Goal: Transaction & Acquisition: Download file/media

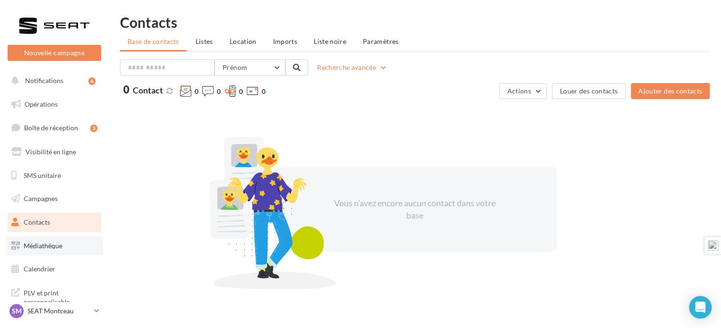
click at [46, 245] on span "Médiathèque" at bounding box center [43, 246] width 39 height 8
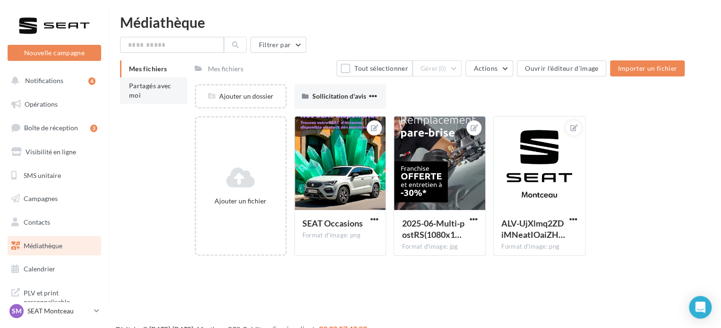
click at [167, 86] on span "Partagés avec moi" at bounding box center [150, 90] width 42 height 17
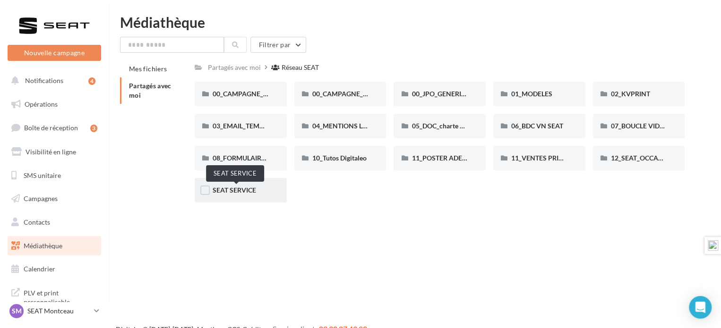
click at [244, 188] on span "SEAT SERVICE" at bounding box center [233, 190] width 43 height 8
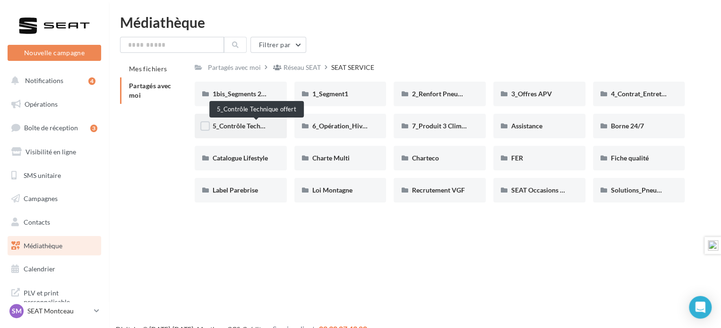
click at [249, 125] on span "5_Contrôle Technique offert" at bounding box center [253, 126] width 83 height 8
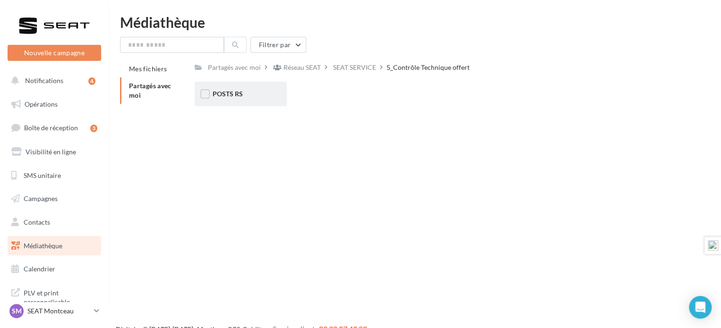
click at [240, 97] on span "POSTS RS" at bounding box center [227, 94] width 30 height 8
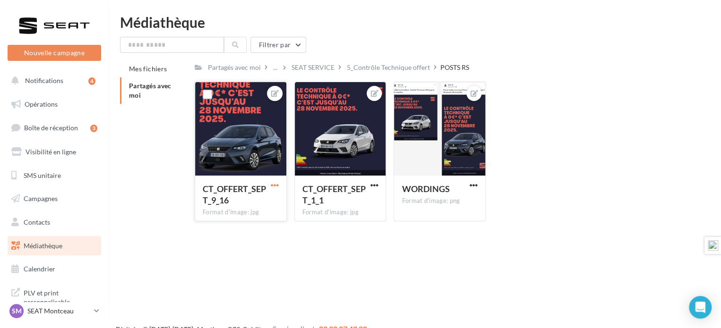
click at [274, 183] on span "button" at bounding box center [275, 185] width 8 height 8
click at [246, 222] on button "Télécharger" at bounding box center [231, 228] width 100 height 25
click at [377, 185] on span "button" at bounding box center [374, 185] width 8 height 8
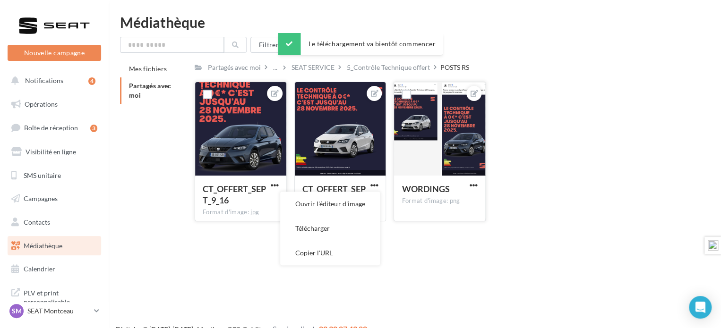
drag, startPoint x: 353, startPoint y: 227, endPoint x: 469, endPoint y: 206, distance: 118.0
click at [356, 228] on button "Télécharger" at bounding box center [330, 228] width 100 height 25
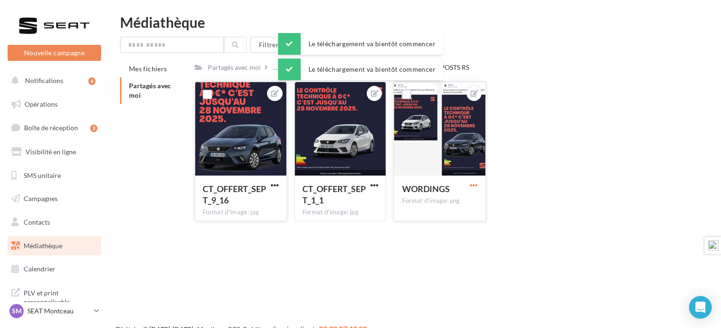
click at [473, 182] on span "button" at bounding box center [473, 185] width 8 height 8
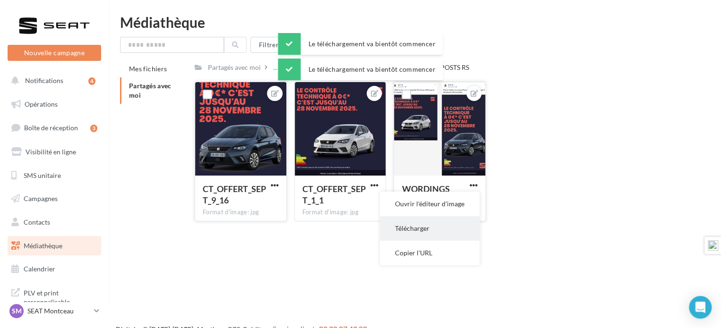
click at [449, 222] on button "Télécharger" at bounding box center [430, 228] width 100 height 25
